Goal: Task Accomplishment & Management: Use online tool/utility

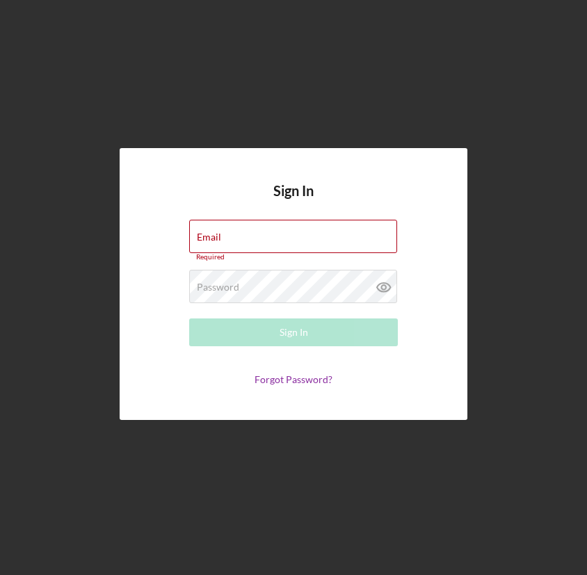
type input "[EMAIL_ADDRESS][DOMAIN_NAME]"
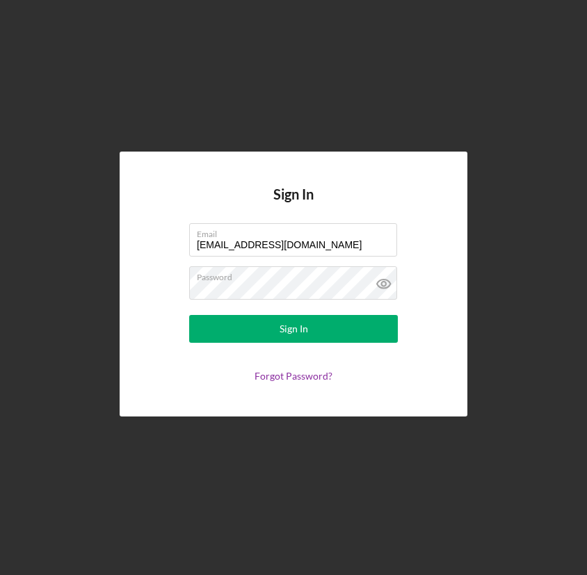
click at [88, 114] on div "Sign In Email [EMAIL_ADDRESS][DOMAIN_NAME] Password Sign In Forgot Password?" at bounding box center [293, 284] width 573 height 568
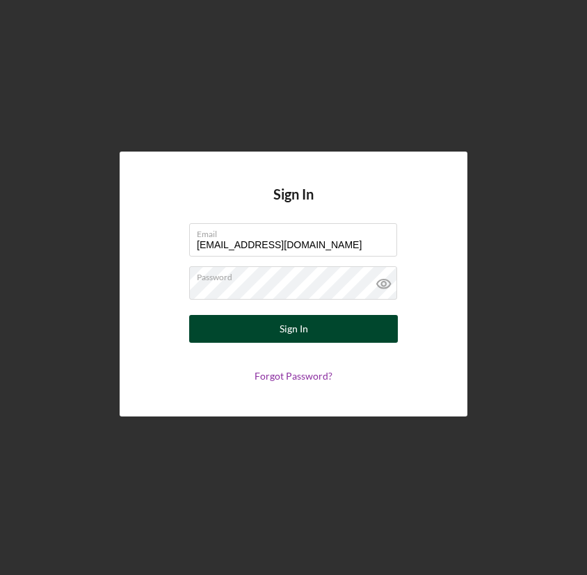
click at [284, 332] on div "Sign In" at bounding box center [294, 329] width 29 height 28
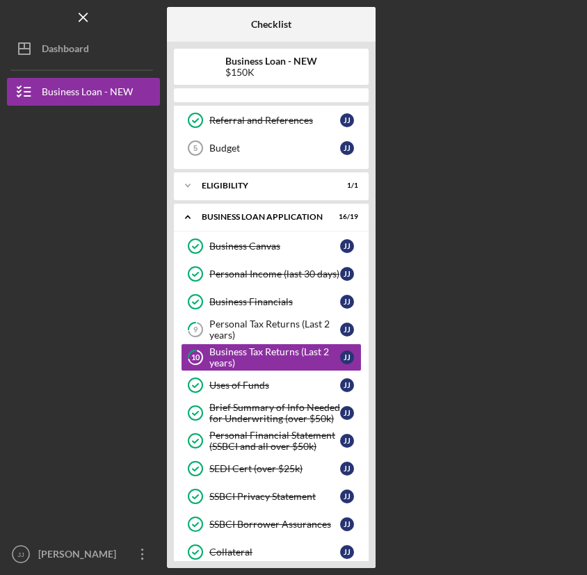
scroll to position [134, 0]
